Goal: Transaction & Acquisition: Purchase product/service

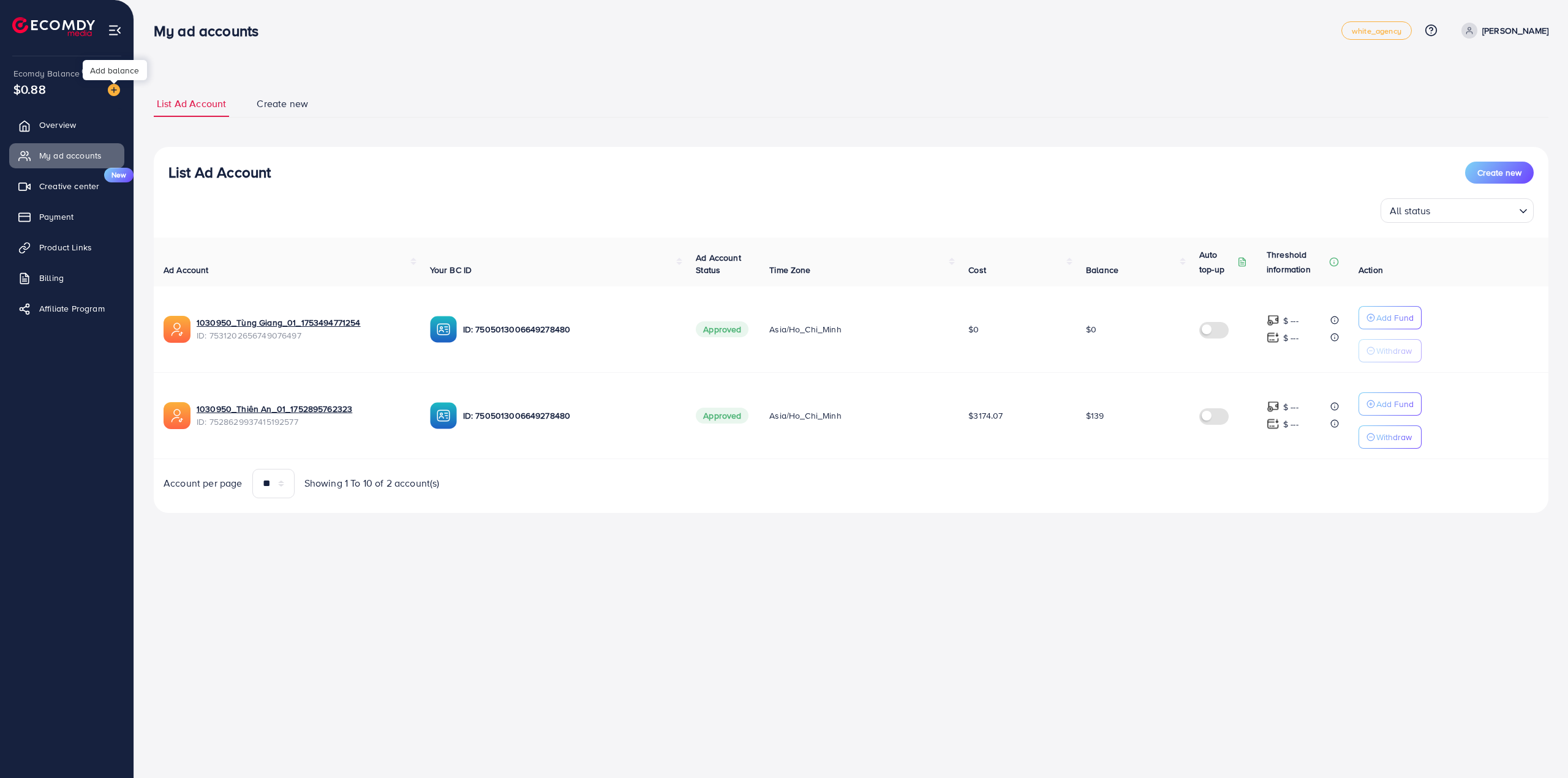
click at [109, 89] on img at bounding box center [113, 90] width 12 height 12
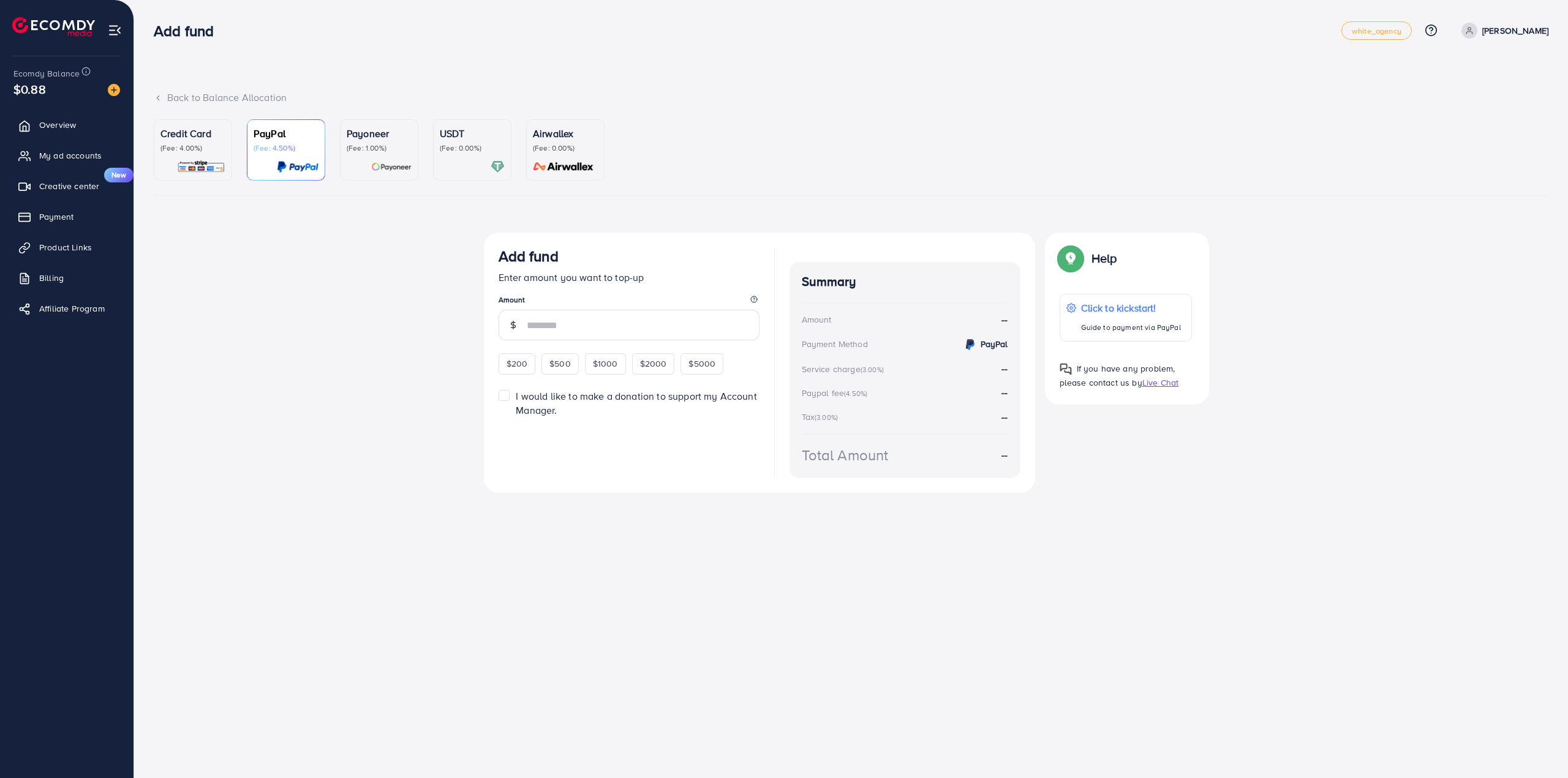
click at [449, 145] on p "(Fee: 0.00%)" at bounding box center [473, 149] width 65 height 10
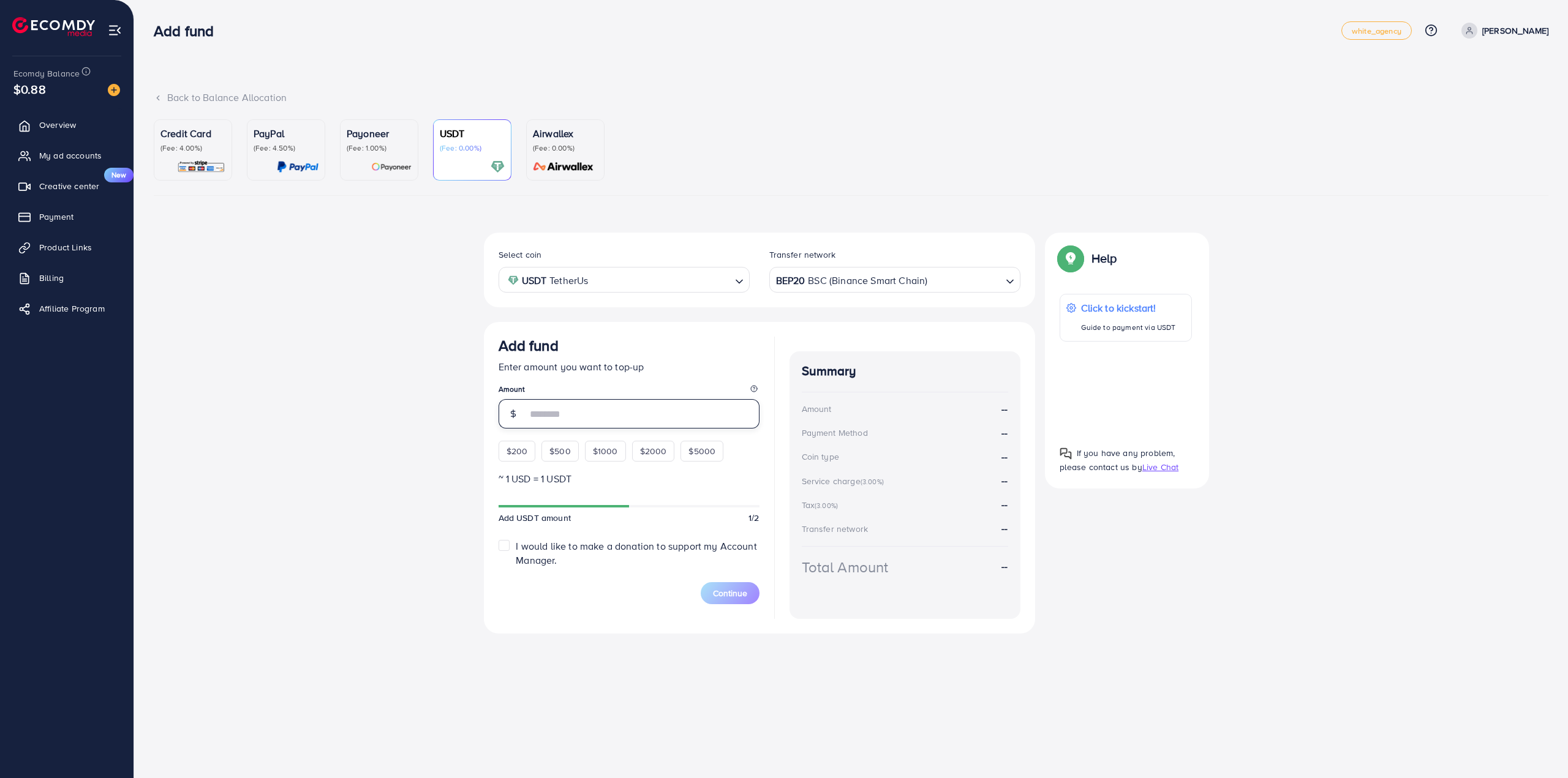
click at [563, 413] on input "number" at bounding box center [642, 414] width 233 height 30
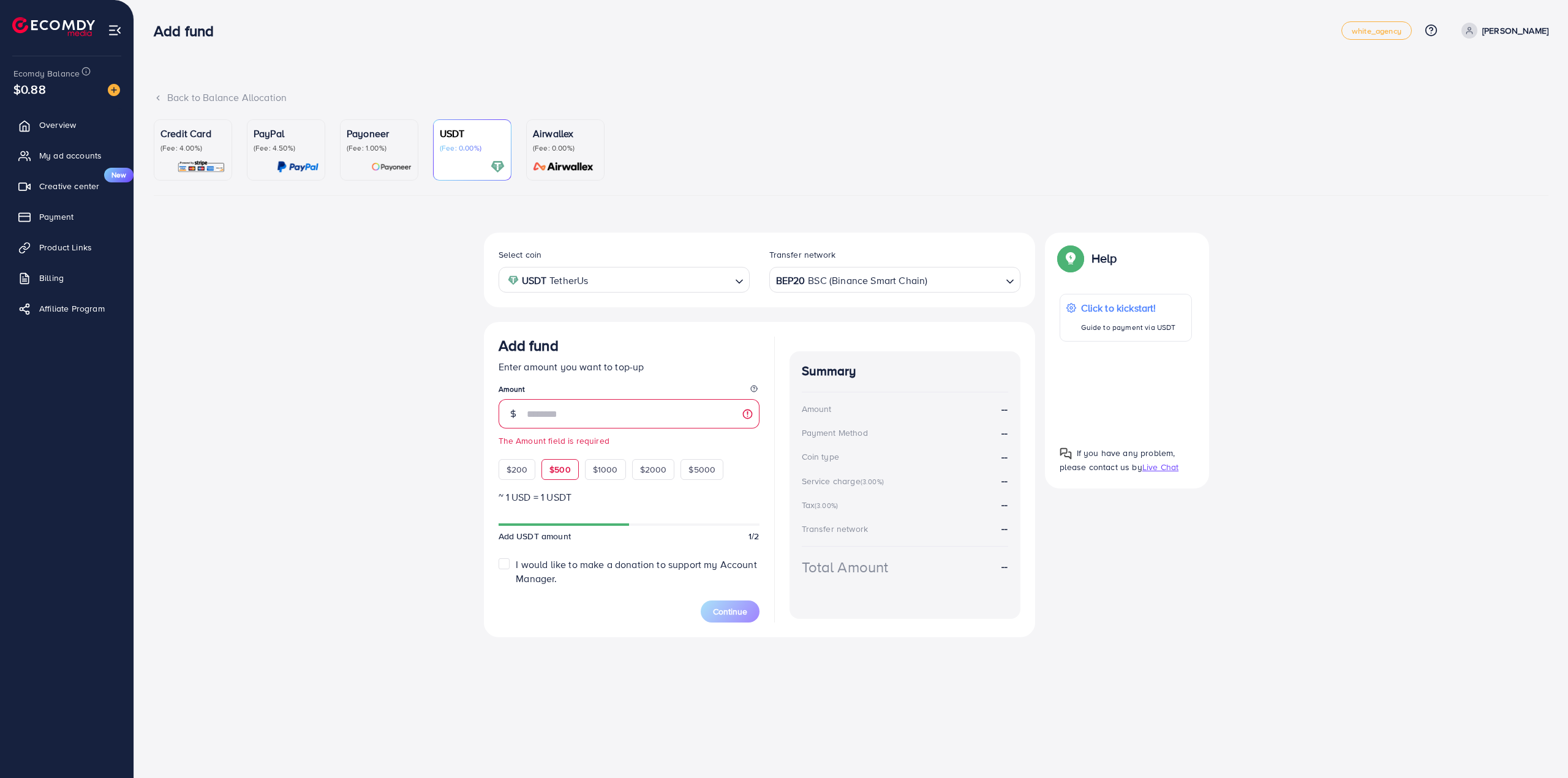
click at [550, 450] on div "Add fund Enter amount you want to top-up Amount The Amount field is required $2…" at bounding box center [629, 408] width 261 height 144
click at [556, 472] on span "$500" at bounding box center [560, 469] width 21 height 12
type input "***"
click at [409, 451] on div "Select coin USDT TetherUs Loading... Transfer network BEP20 BSC (Binance Smart …" at bounding box center [851, 441] width 1395 height 417
click at [942, 563] on strong "530.818 USD" at bounding box center [966, 567] width 85 height 21
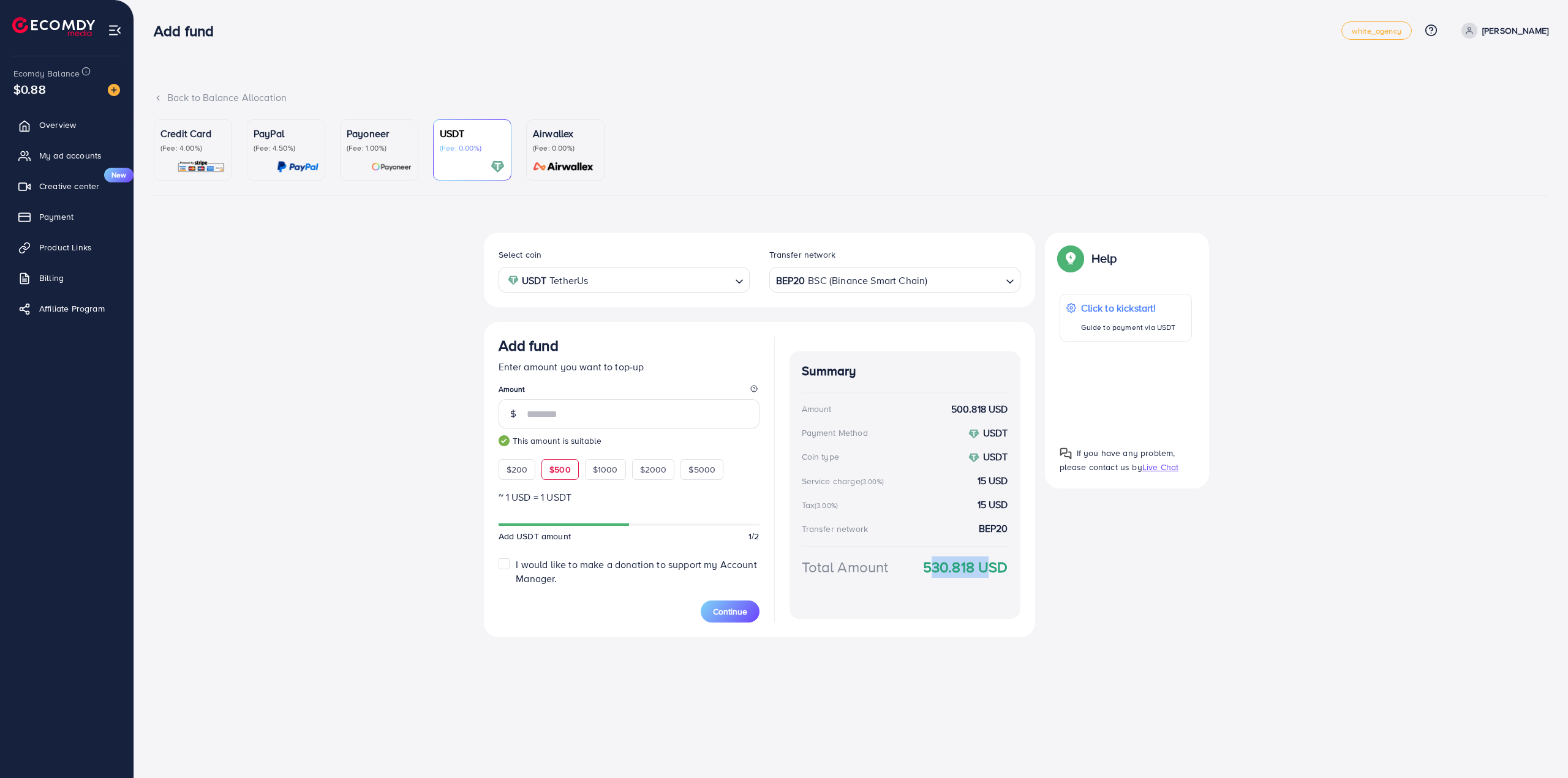
click at [942, 563] on strong "530.818 USD" at bounding box center [966, 567] width 85 height 21
click at [945, 571] on strong "530.818 USD" at bounding box center [966, 567] width 85 height 21
drag, startPoint x: 923, startPoint y: 564, endPoint x: 973, endPoint y: 567, distance: 50.1
click at [973, 567] on strong "530.818 USD" at bounding box center [966, 567] width 85 height 21
copy strong "530.818"
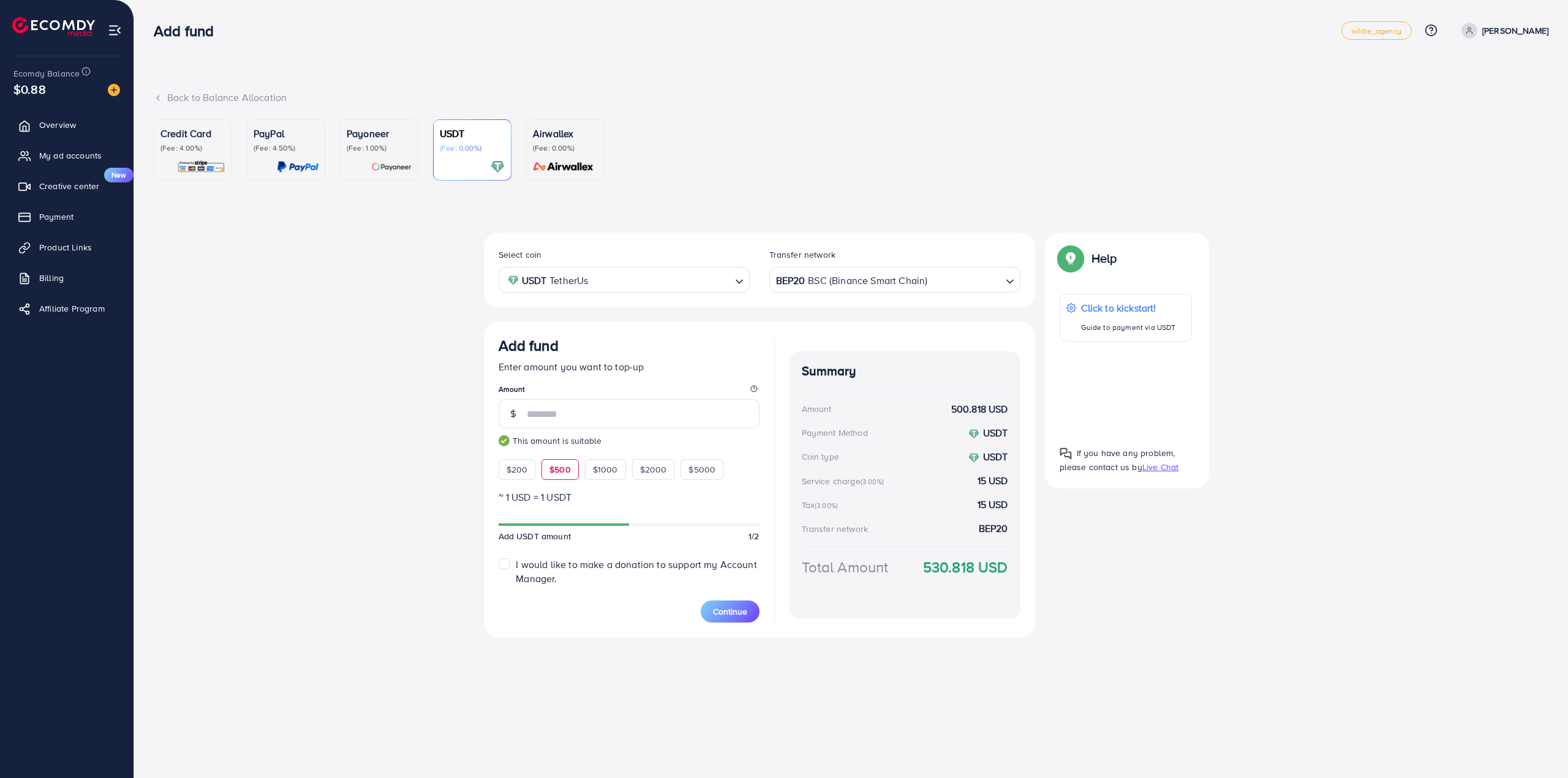
click at [1109, 631] on div "Select coin USDT TetherUs Loading... Transfer network BEP20 BSC (Binance Smart …" at bounding box center [851, 435] width 735 height 405
click at [742, 609] on span "Continue" at bounding box center [730, 611] width 34 height 12
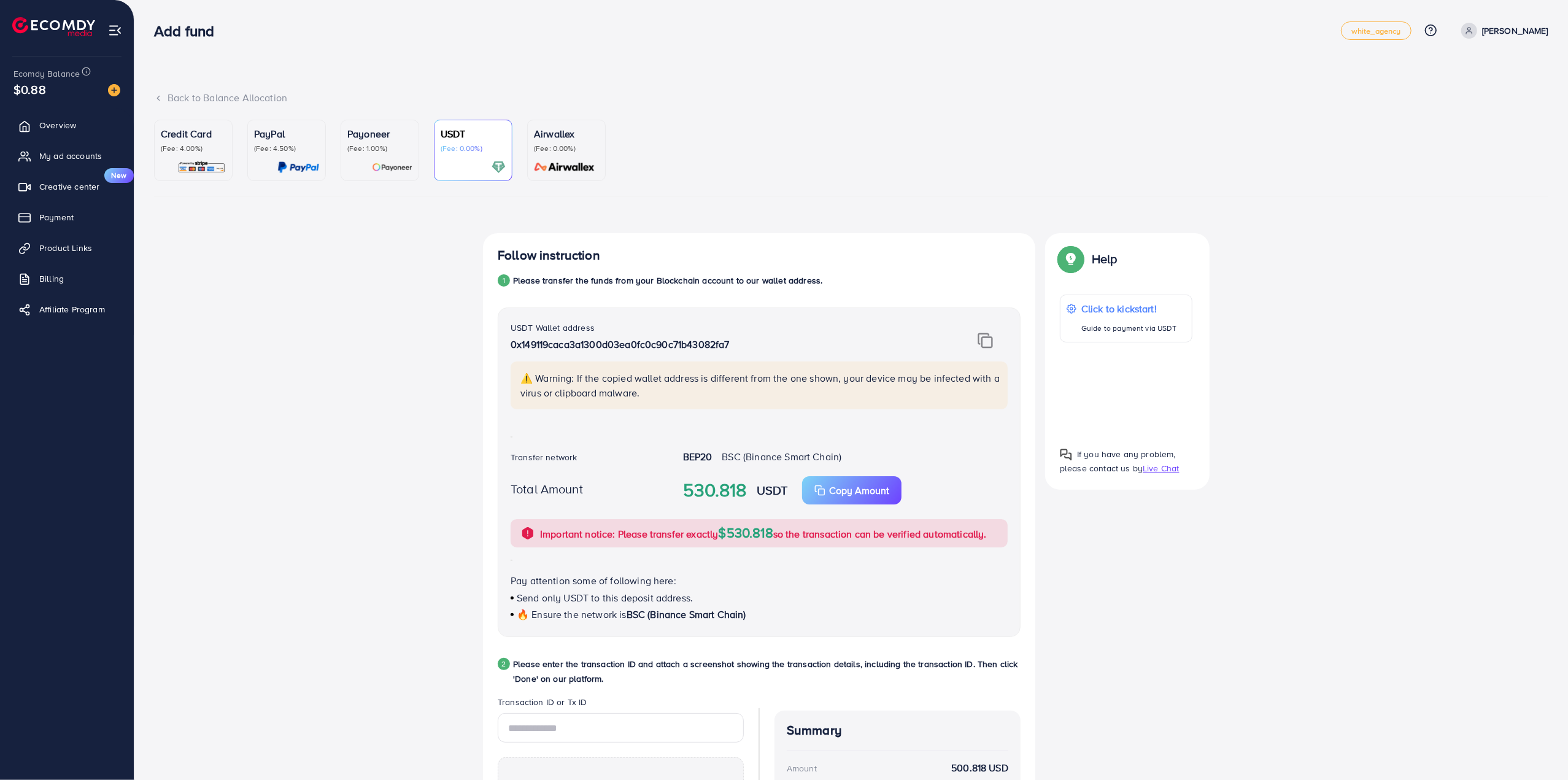
click at [982, 340] on img at bounding box center [985, 340] width 16 height 16
click at [1159, 628] on div "Follow instruction 1 Please transfer the funds from your Blockchain account to …" at bounding box center [851, 613] width 737 height 761
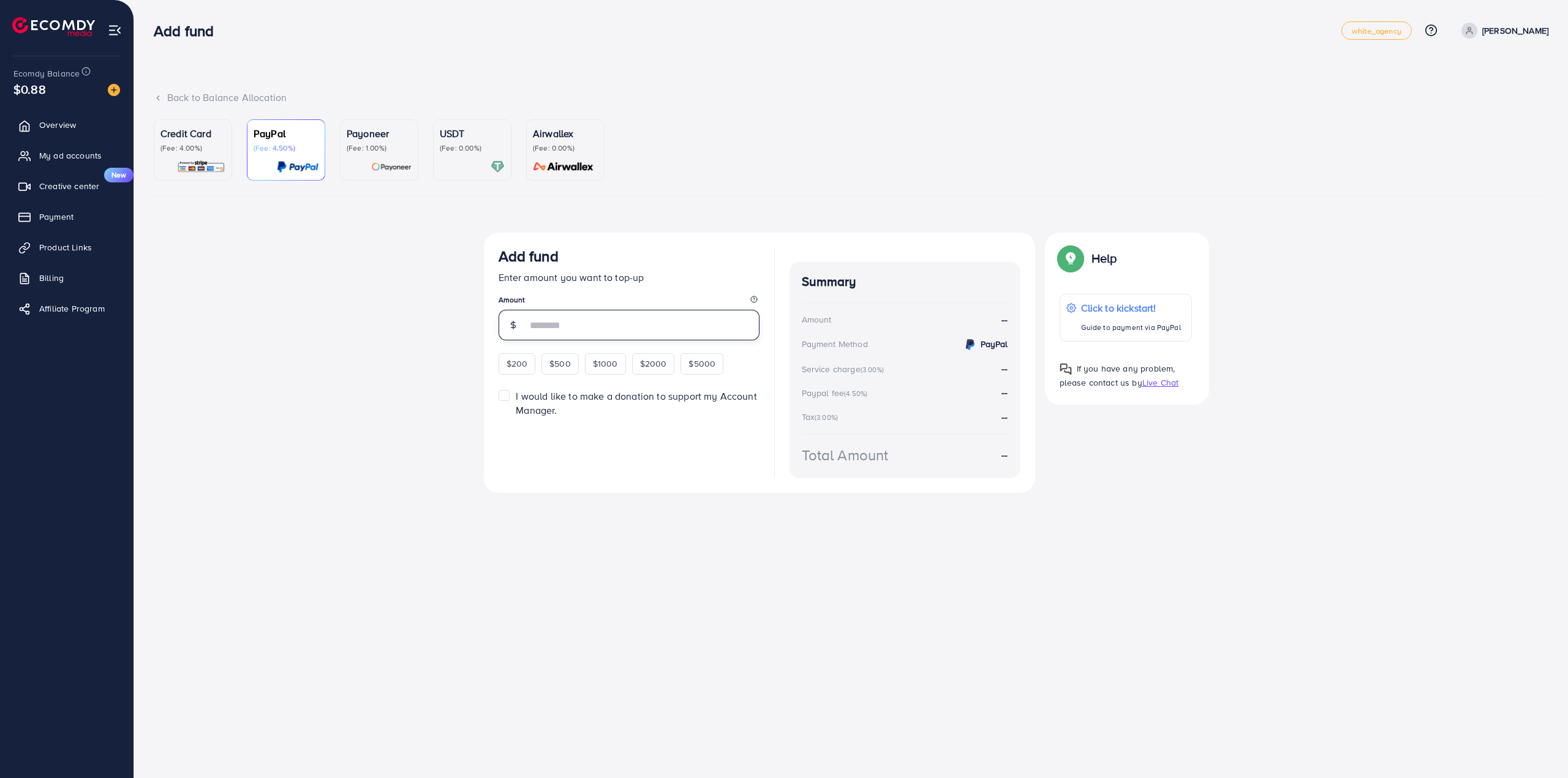
click at [567, 323] on input "number" at bounding box center [642, 325] width 233 height 30
type input "***"
click at [352, 380] on div "Top-up fail! Your transaction cannot be completed with error: Summary Amount [P…" at bounding box center [851, 375] width 1395 height 284
click at [475, 139] on p "USDT" at bounding box center [473, 133] width 65 height 15
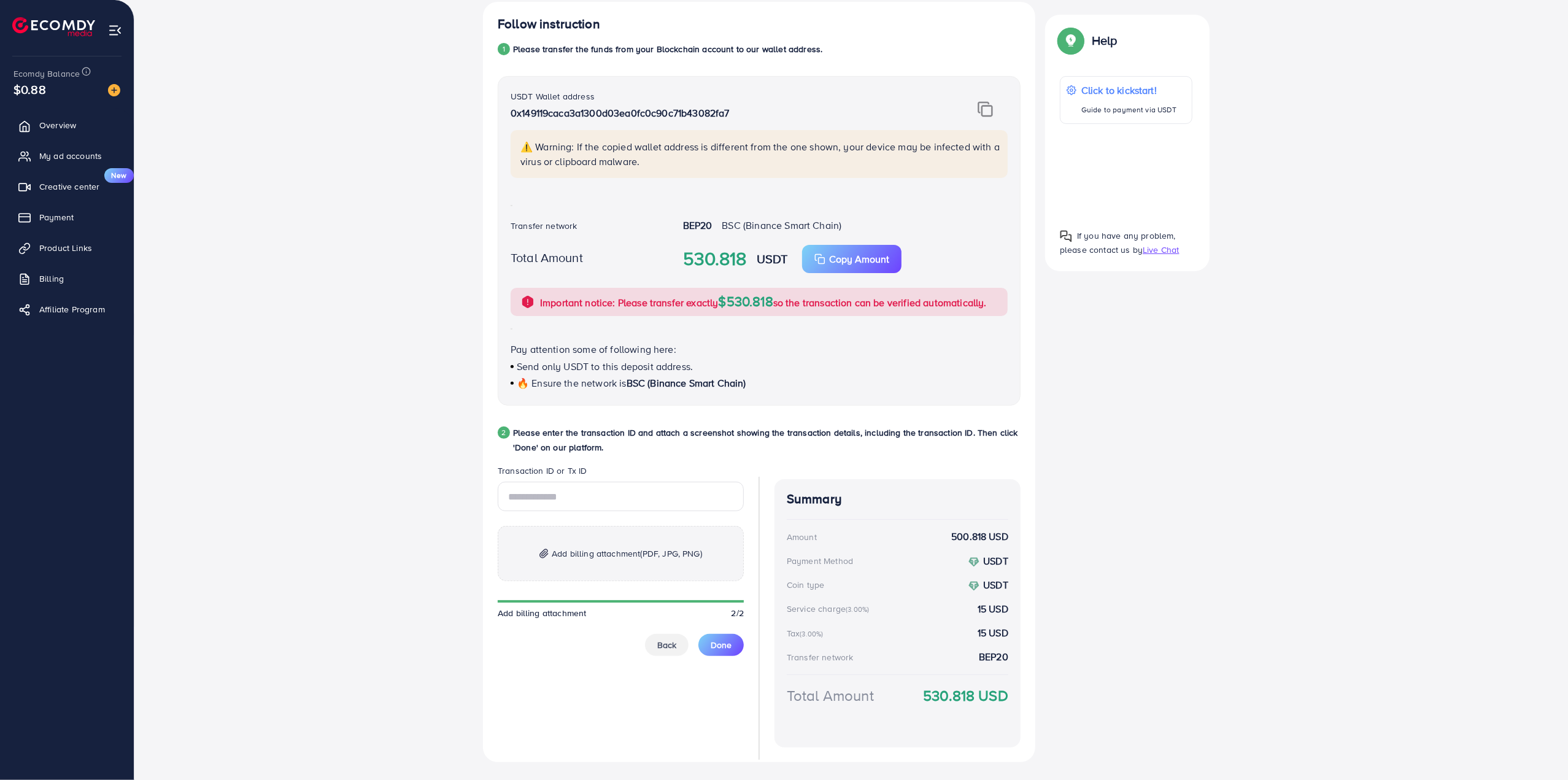
scroll to position [256, 0]
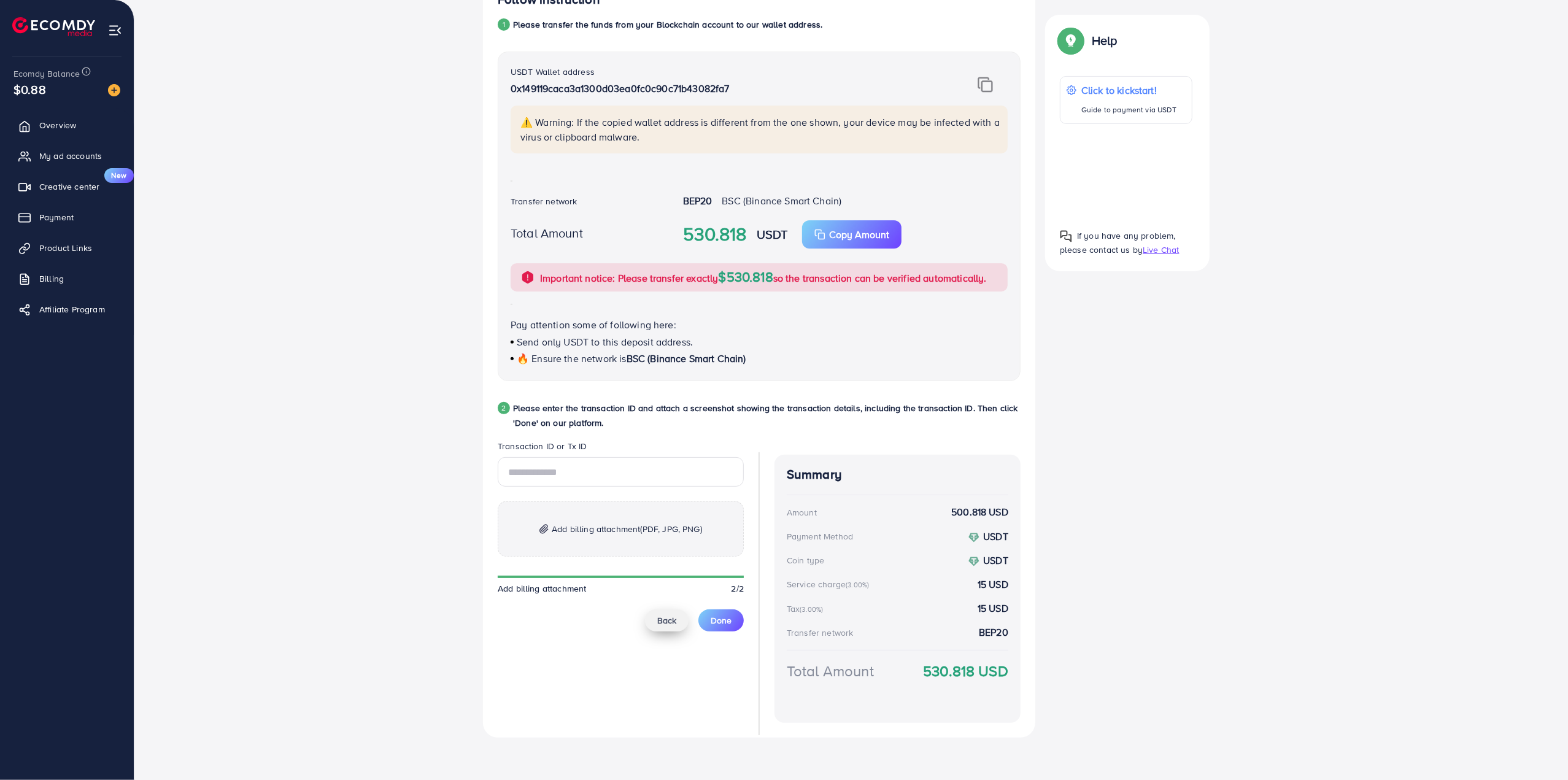
click at [674, 615] on span "Back" at bounding box center [666, 620] width 19 height 12
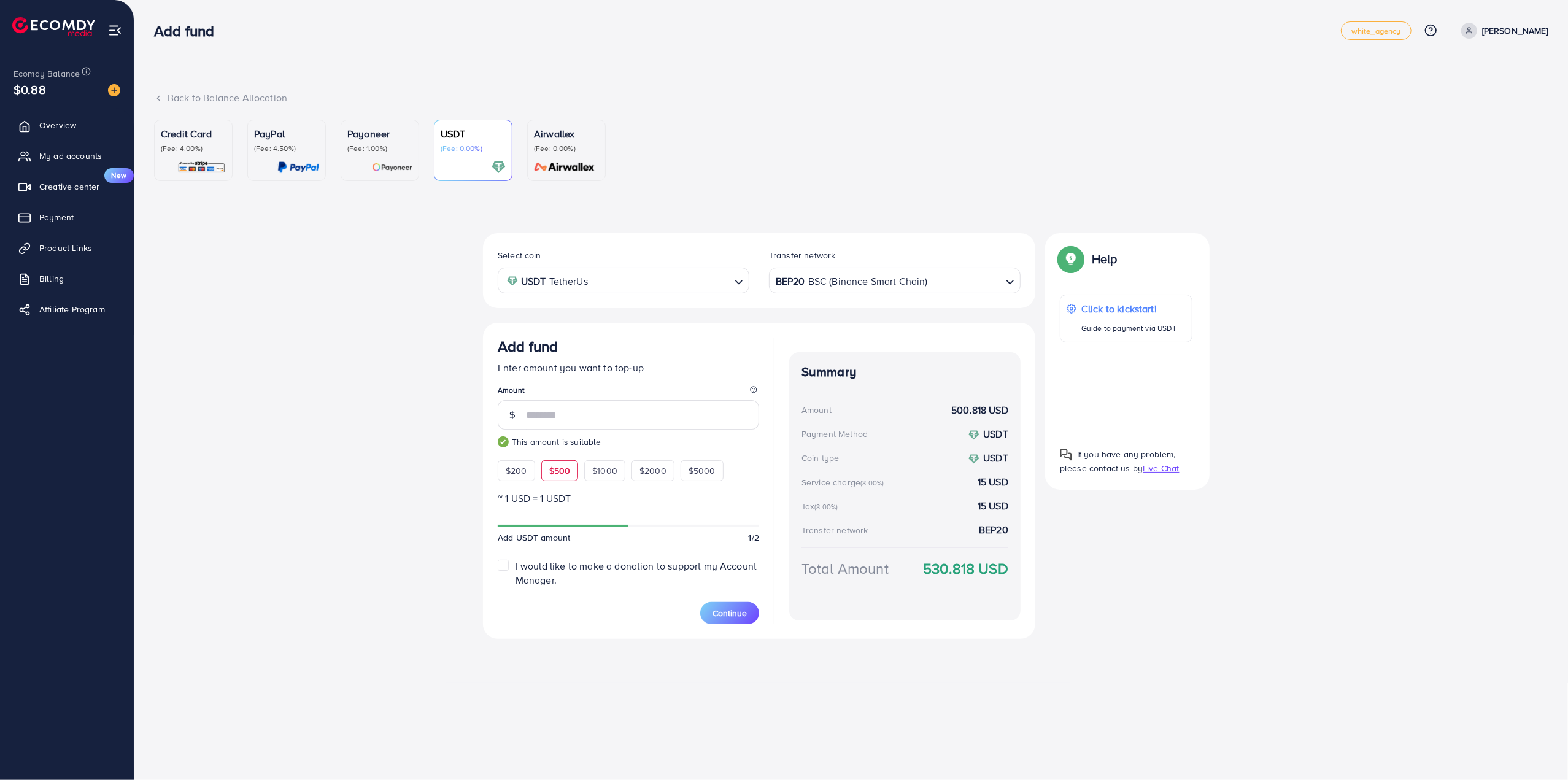
scroll to position [0, 0]
click at [578, 414] on input "***" at bounding box center [644, 415] width 233 height 30
type input "*"
type input "***"
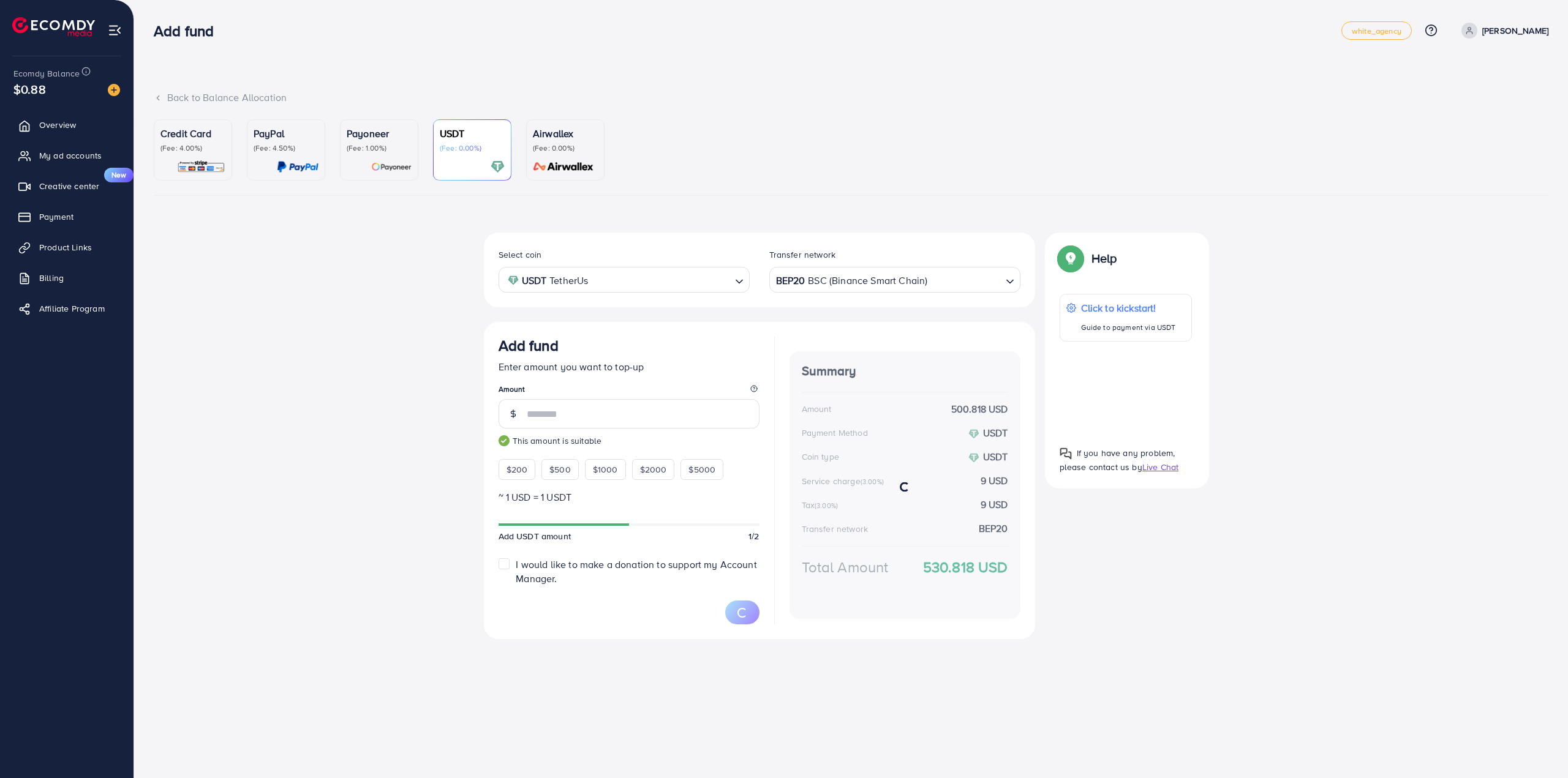
click at [300, 428] on div "Select coin USDT TetherUs Loading... Transfer network BEP20 BSC (Binance Smart …" at bounding box center [851, 441] width 1395 height 417
click at [948, 568] on strong "318.58 USD" at bounding box center [970, 567] width 76 height 21
copy strong "318.58"
click at [741, 612] on span "Continue" at bounding box center [730, 611] width 34 height 12
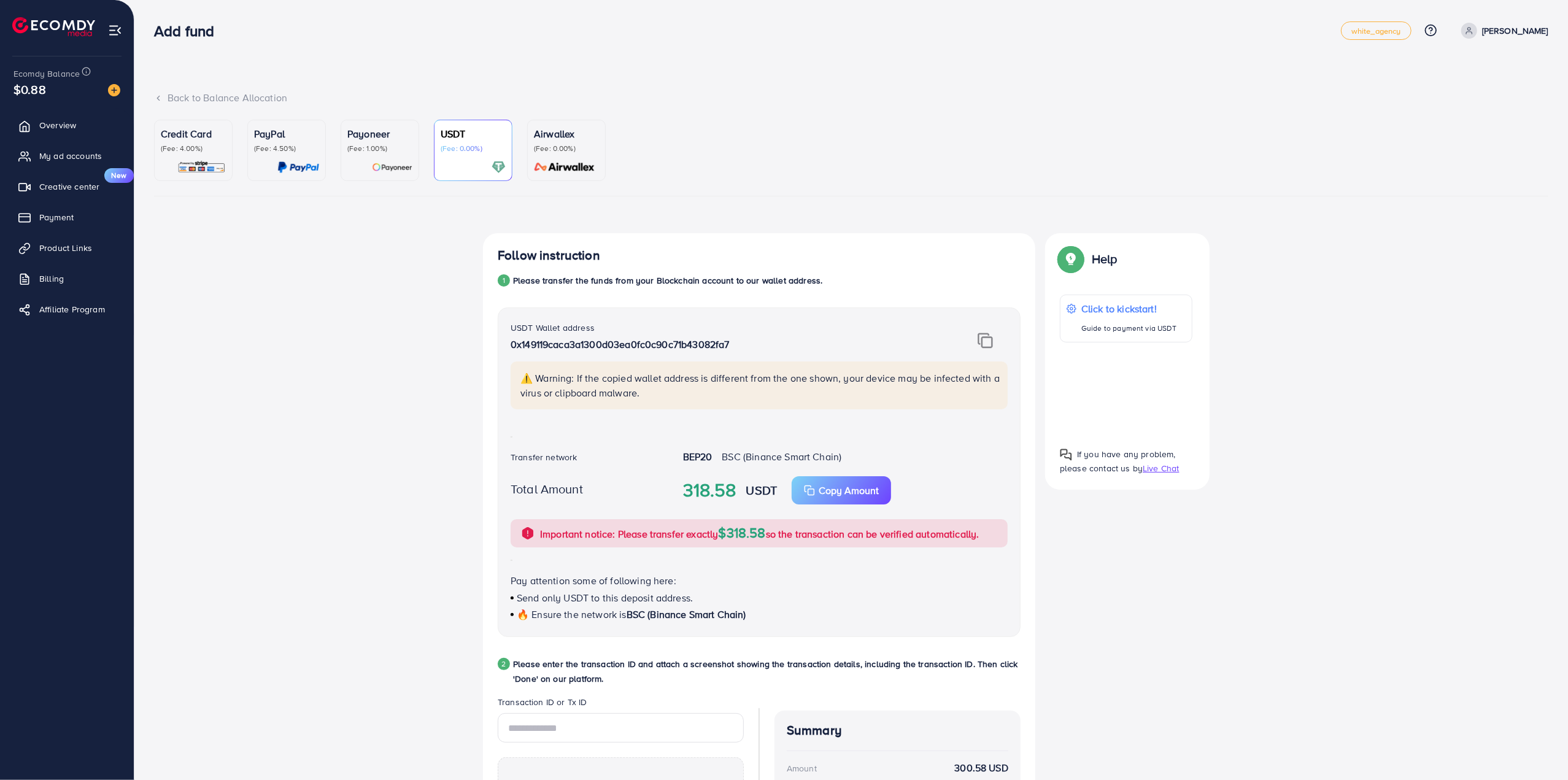
click at [986, 340] on img at bounding box center [985, 340] width 16 height 16
click at [1223, 590] on div "Follow instruction 1 Please transfer the funds from your Blockchain account to …" at bounding box center [851, 618] width 1394 height 770
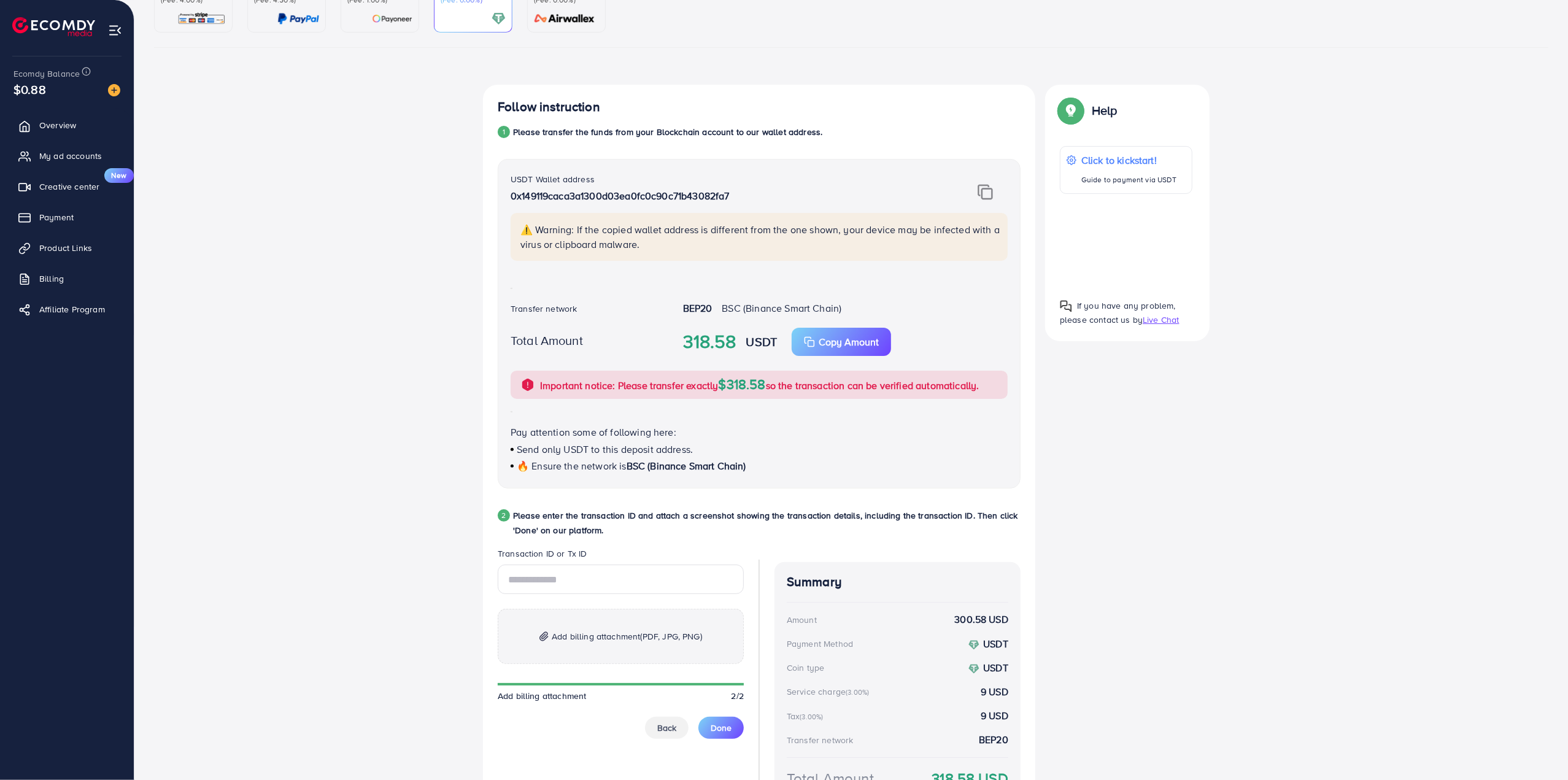
scroll to position [256, 0]
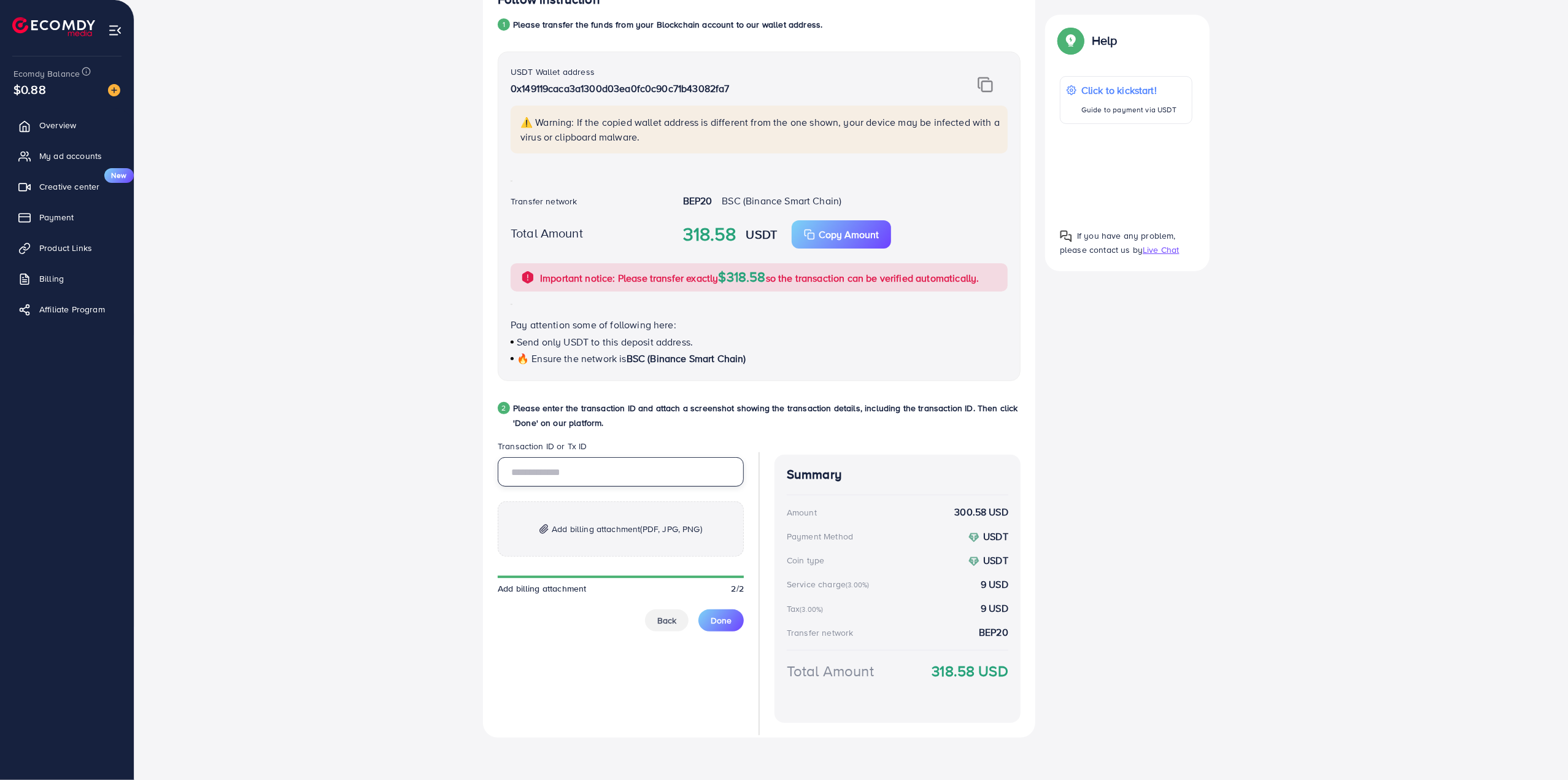
click at [611, 469] on input "text" at bounding box center [620, 472] width 246 height 30
paste input "**********"
type input "**********"
click at [628, 528] on span "Add billing attachment (PDF, JPG, PNG)" at bounding box center [627, 529] width 150 height 15
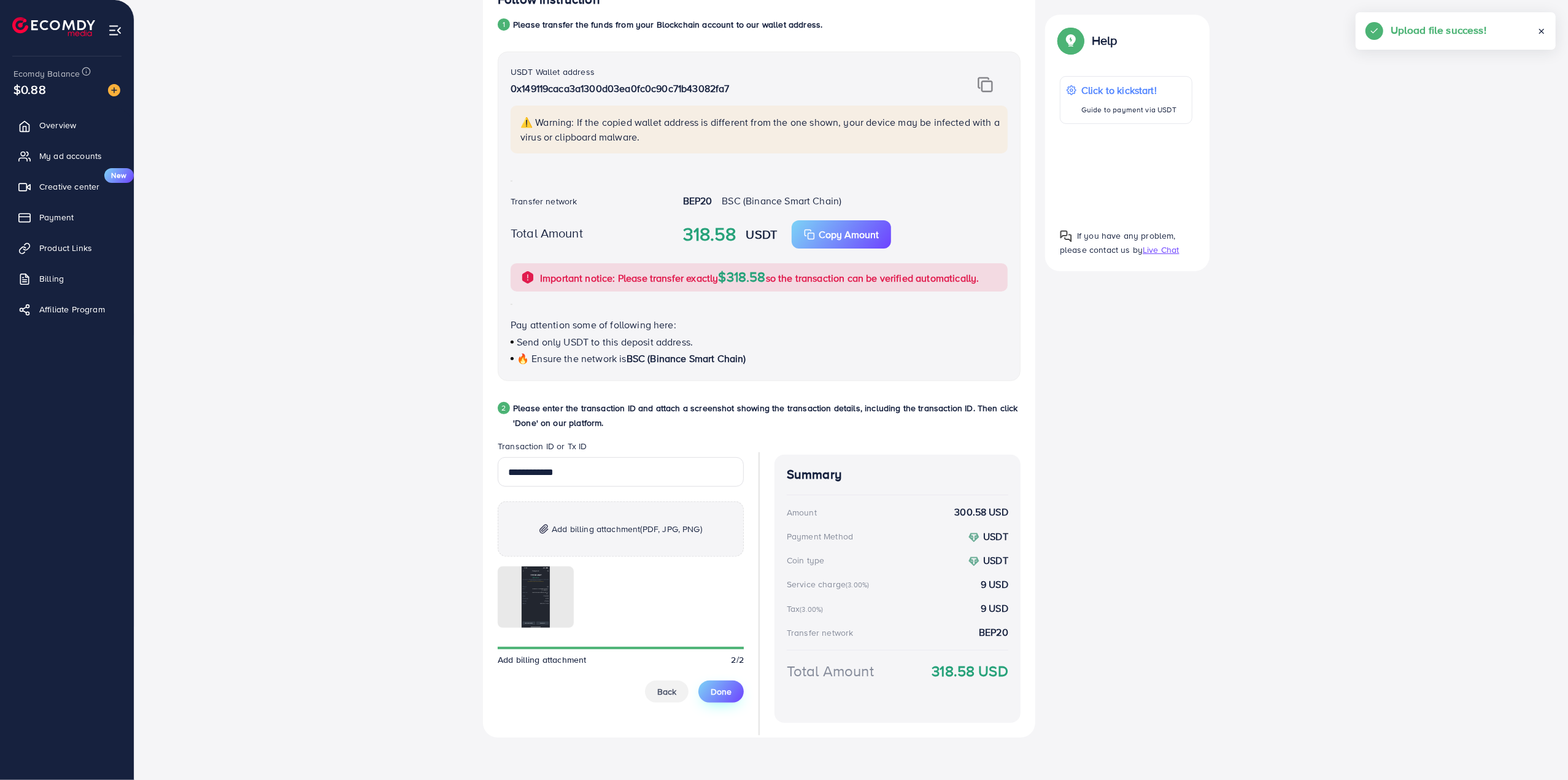
click at [727, 686] on span "Done" at bounding box center [720, 691] width 21 height 12
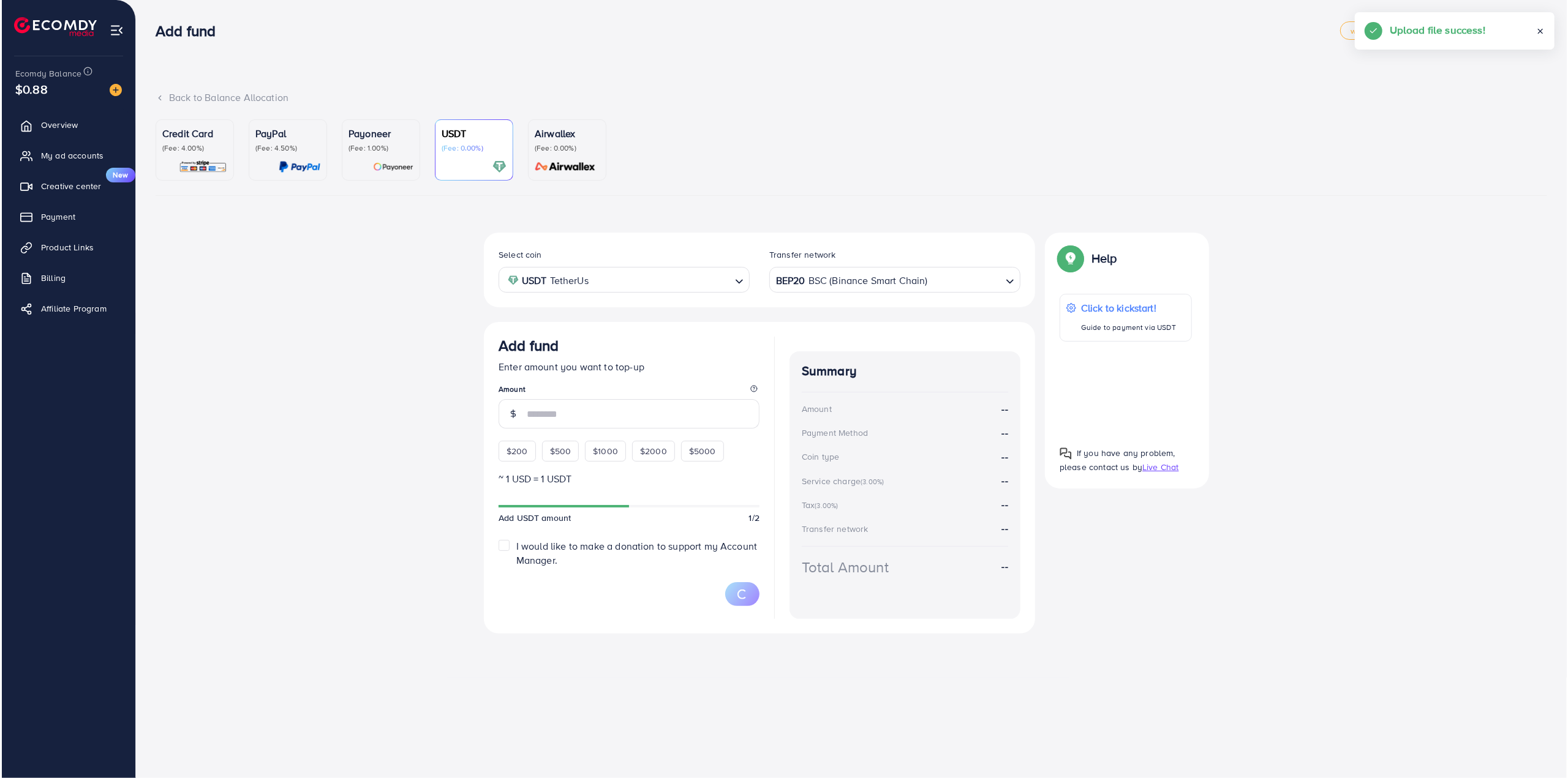
scroll to position [0, 0]
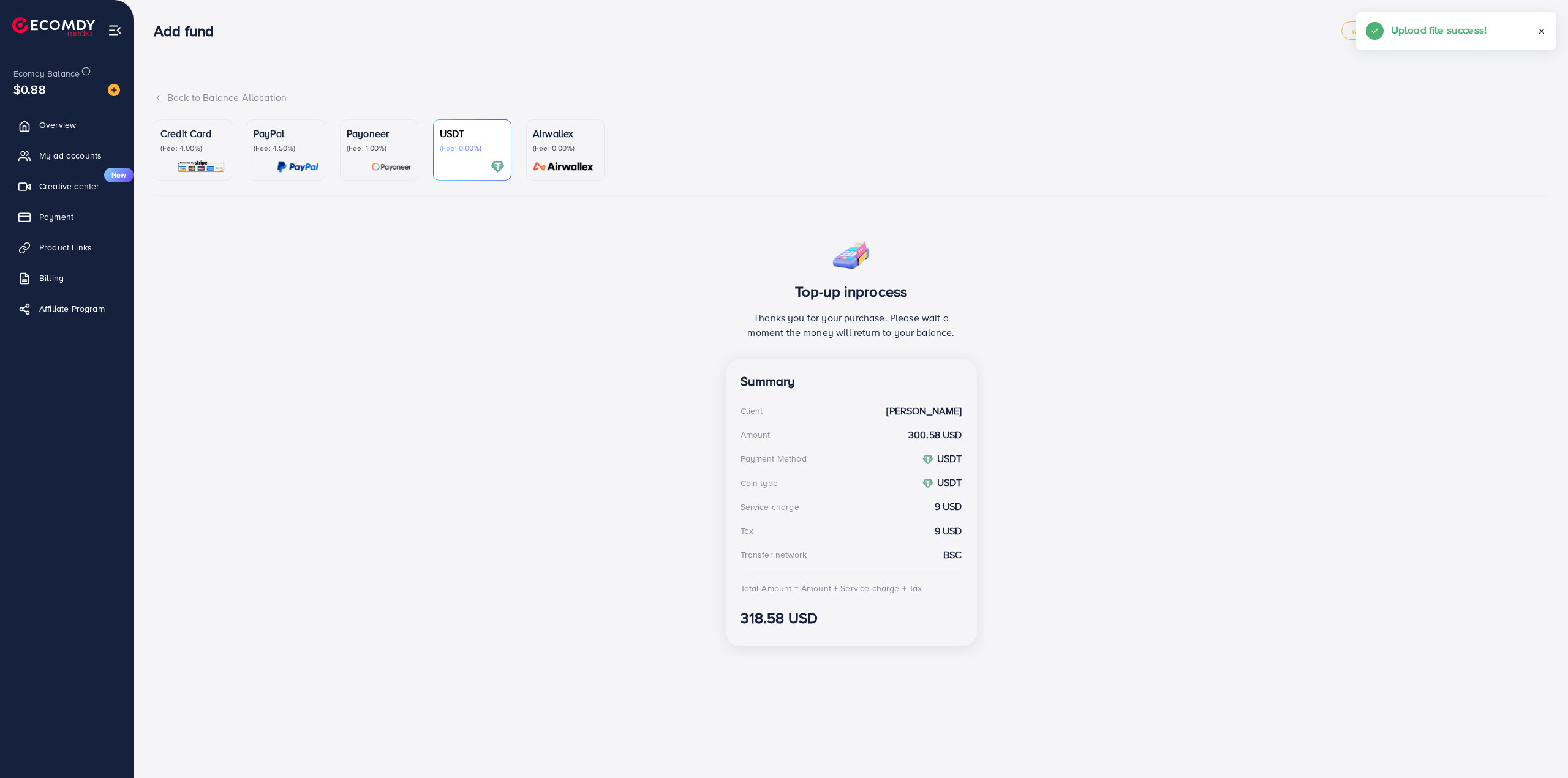
click at [1277, 338] on div "Top-up inprocess Thanks you for your purchase. Please wait a moment the money w…" at bounding box center [851, 444] width 1395 height 424
